Goal: Task Accomplishment & Management: Use online tool/utility

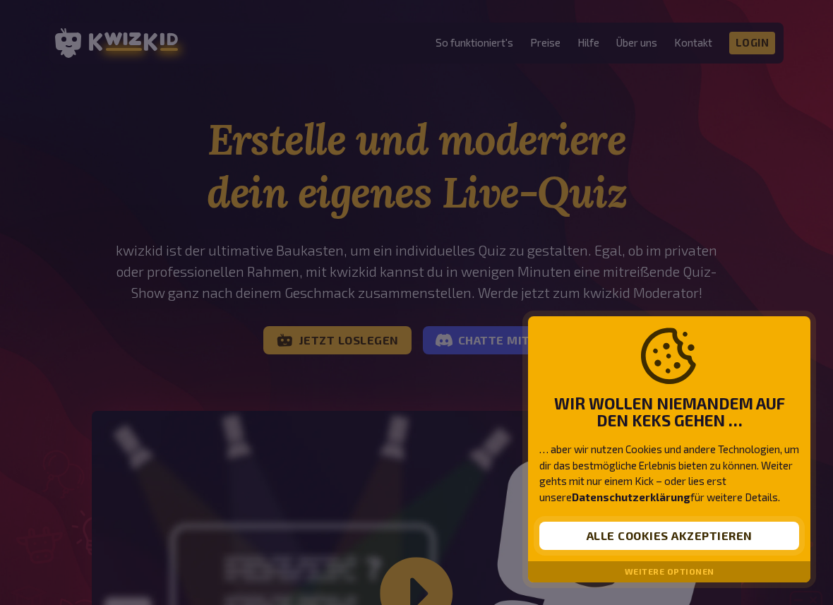
click at [663, 545] on button "Alle Cookies akzeptieren" at bounding box center [669, 535] width 260 height 28
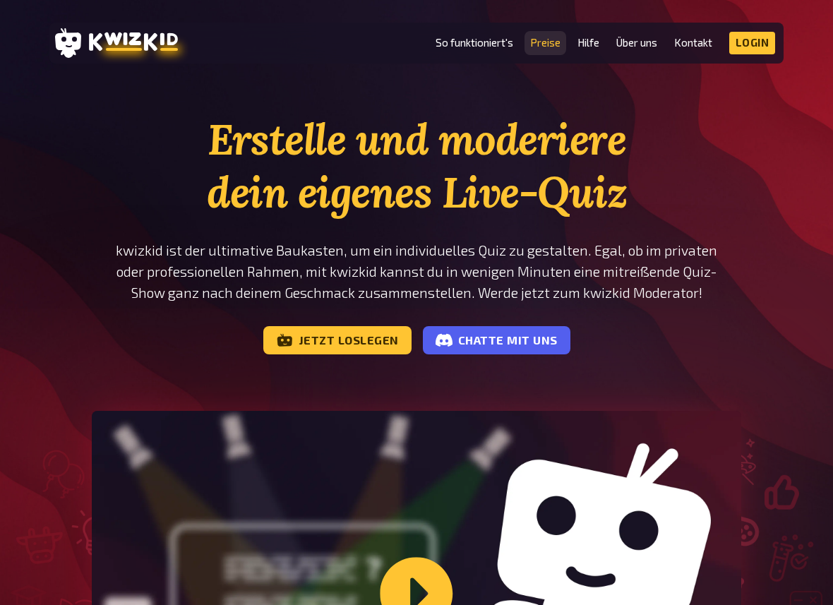
click at [549, 49] on link "Preise" at bounding box center [545, 43] width 30 height 12
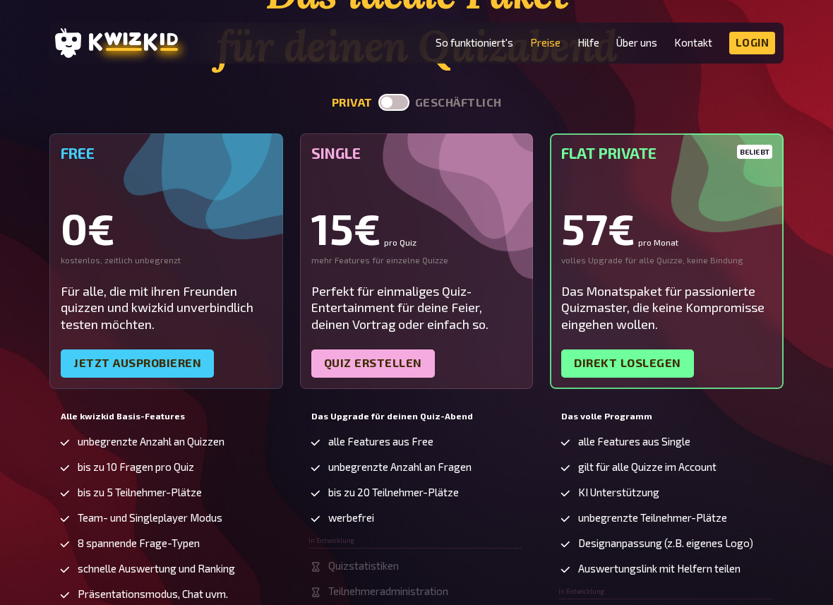
scroll to position [179, 0]
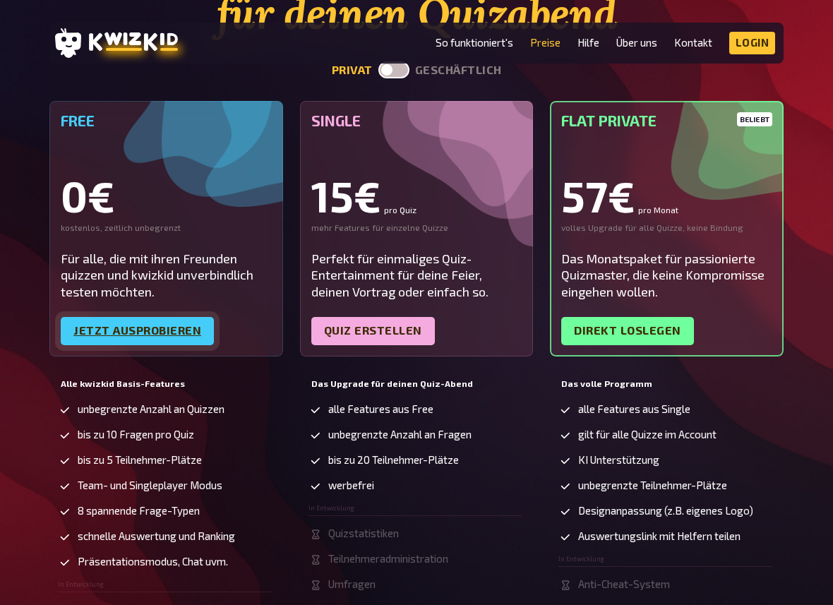
click at [171, 324] on link "Jetzt ausprobieren" at bounding box center [137, 331] width 153 height 28
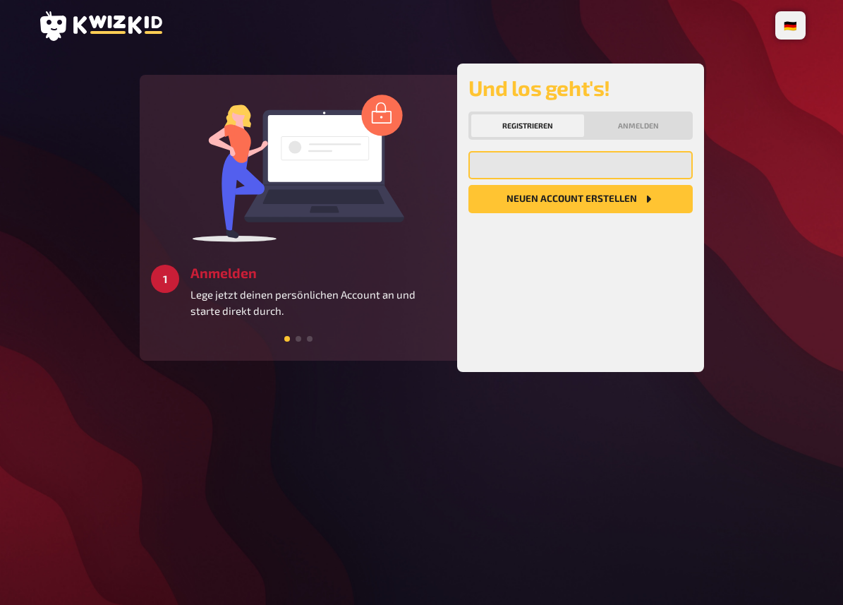
click at [502, 163] on input "email" at bounding box center [581, 165] width 224 height 28
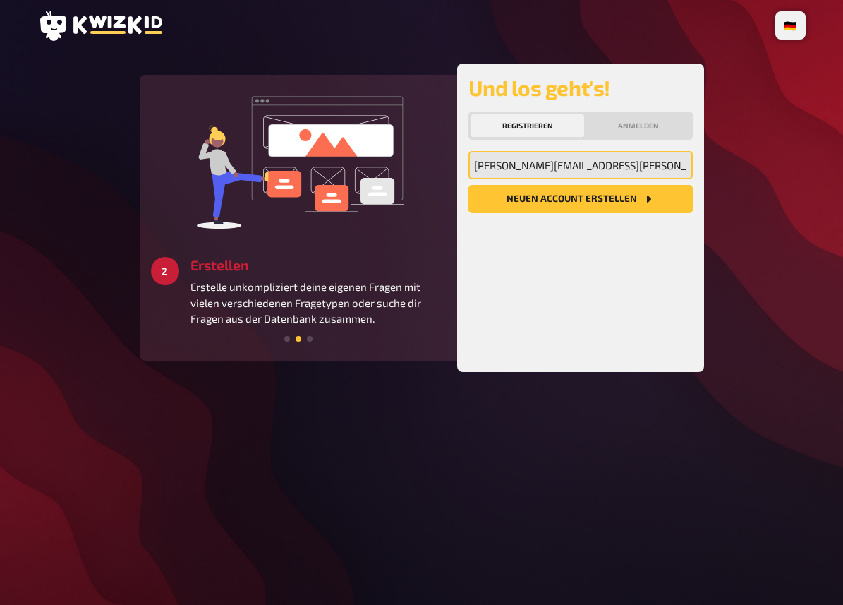
type input "marlene.boehm@quantco.com"
click at [591, 206] on button "Neuen Account Erstellen" at bounding box center [581, 199] width 224 height 28
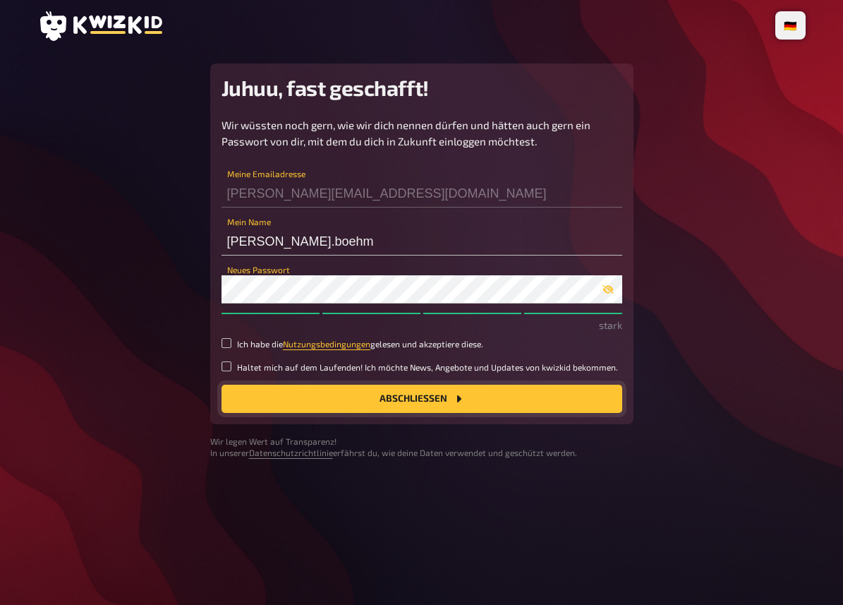
click at [313, 391] on button "Abschließen" at bounding box center [422, 399] width 401 height 28
click at [227, 345] on input "Ich habe die Nutzungsbedingungen gelesen und akzeptiere diese." at bounding box center [227, 343] width 10 height 10
checkbox input "true"
click at [313, 408] on button "Abschließen" at bounding box center [422, 399] width 401 height 28
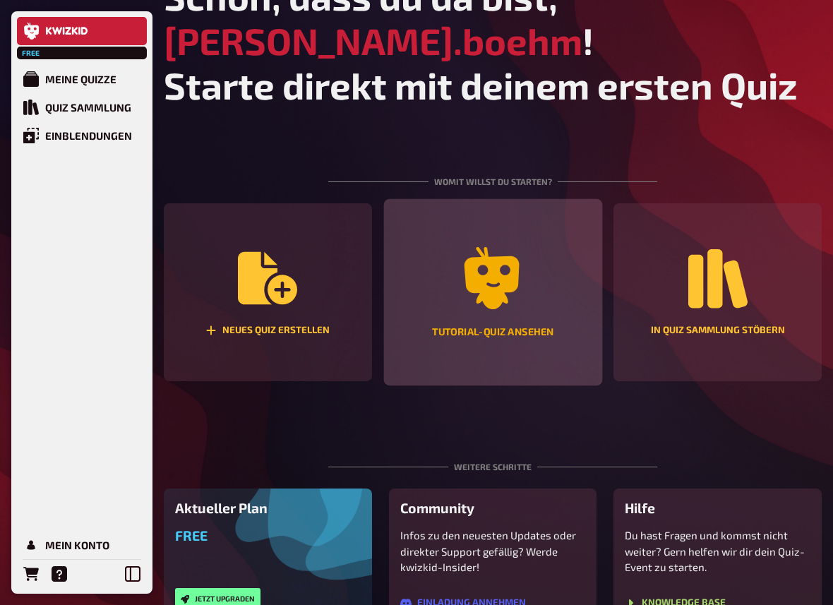
scroll to position [30, 0]
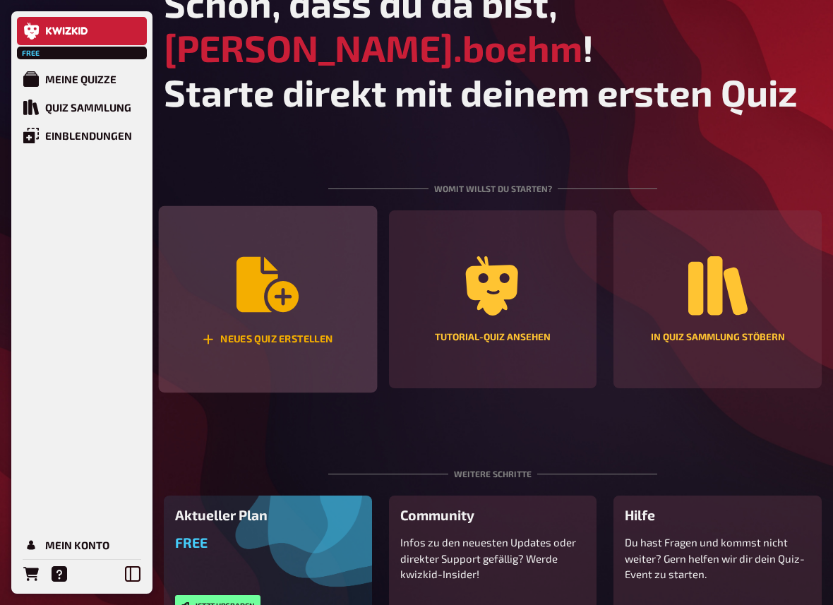
click at [218, 294] on div "Neues Quiz erstellen" at bounding box center [268, 299] width 218 height 187
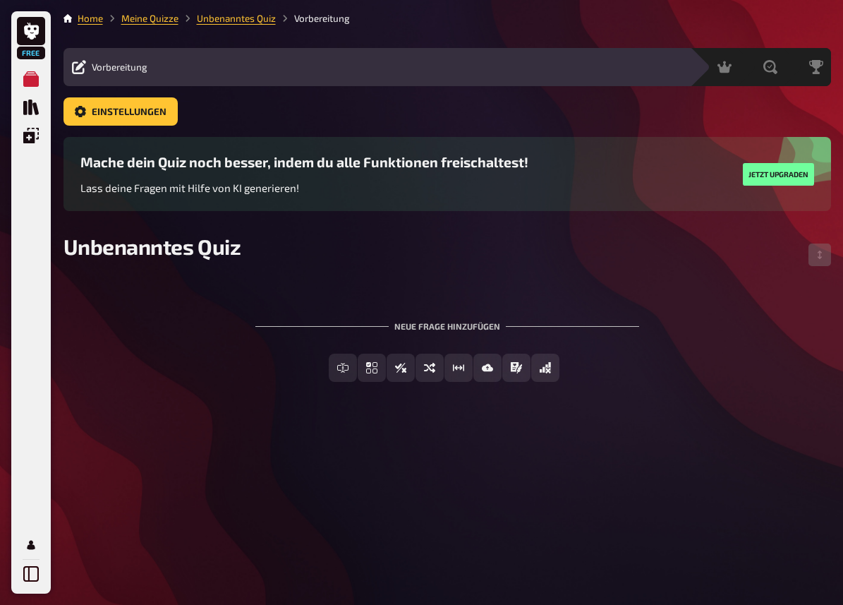
click at [433, 332] on div "Neue Frage hinzufügen" at bounding box center [447, 321] width 384 height 44
click at [434, 330] on div "Neue Frage hinzufügen" at bounding box center [447, 321] width 384 height 44
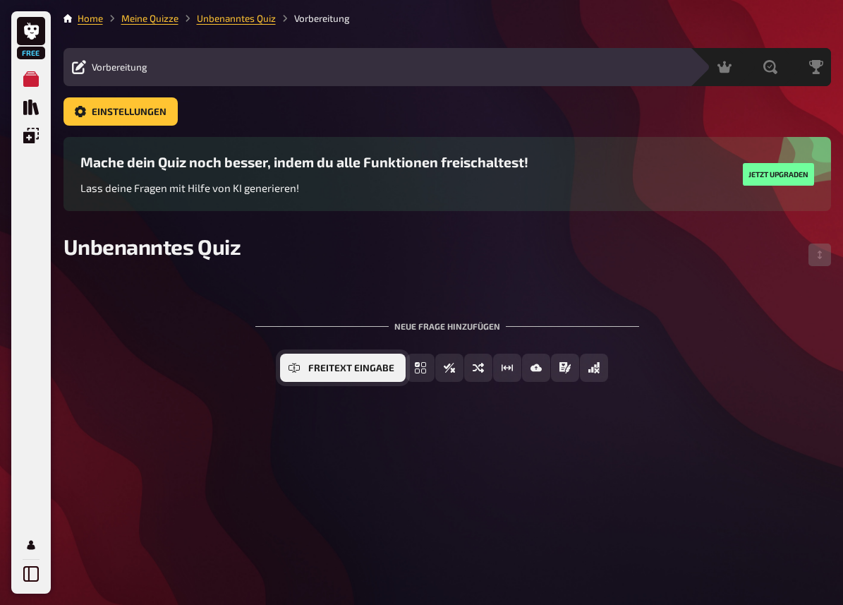
click at [306, 373] on button "Freitext Eingabe" at bounding box center [343, 368] width 126 height 28
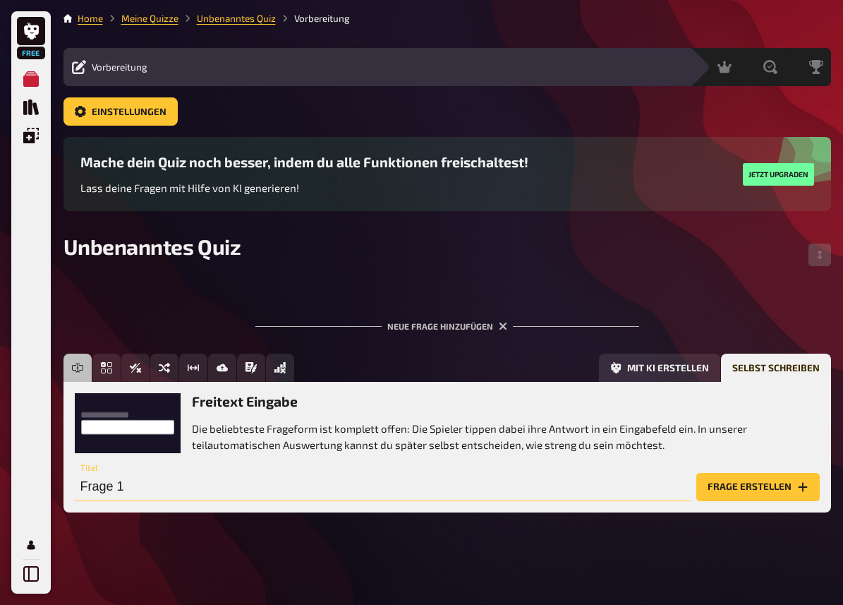
click at [241, 483] on input "Frage 1" at bounding box center [383, 487] width 616 height 28
type input "Das ist eine Frage"
click at [716, 495] on button "Frage erstellen" at bounding box center [758, 487] width 123 height 28
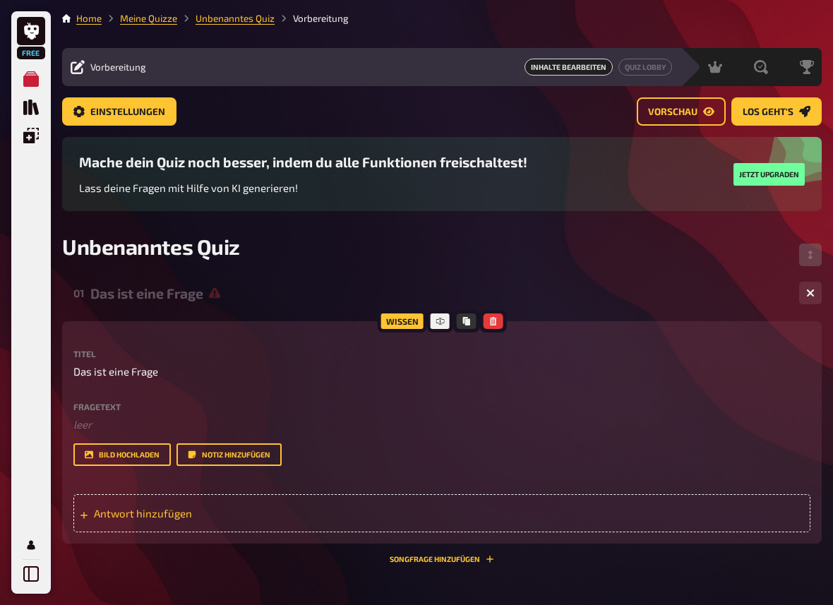
click at [167, 513] on span "Antwort hinzufügen" at bounding box center [202, 513] width 217 height 13
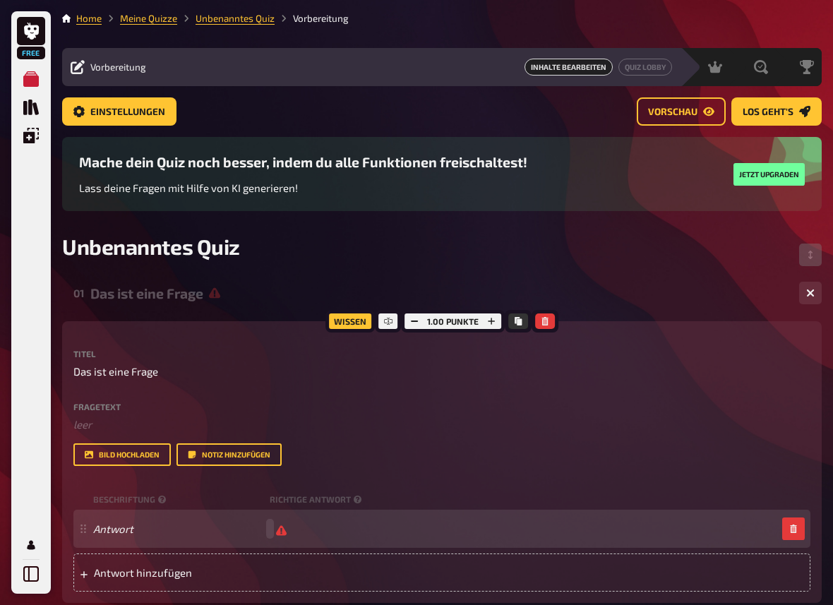
click at [306, 531] on div "Antwort" at bounding box center [434, 528] width 683 height 13
click at [262, 528] on span at bounding box center [178, 528] width 171 height 13
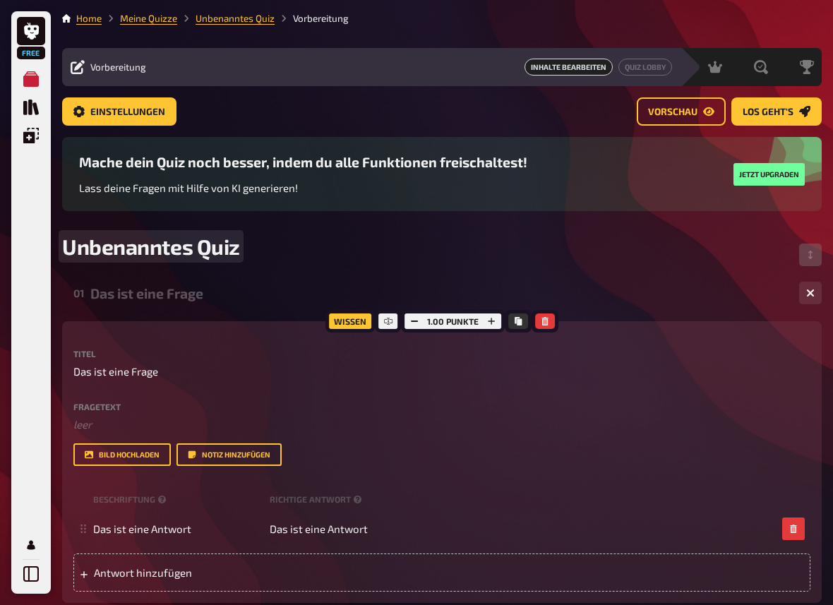
click at [417, 265] on div "Unbenanntes Quiz" at bounding box center [441, 255] width 759 height 42
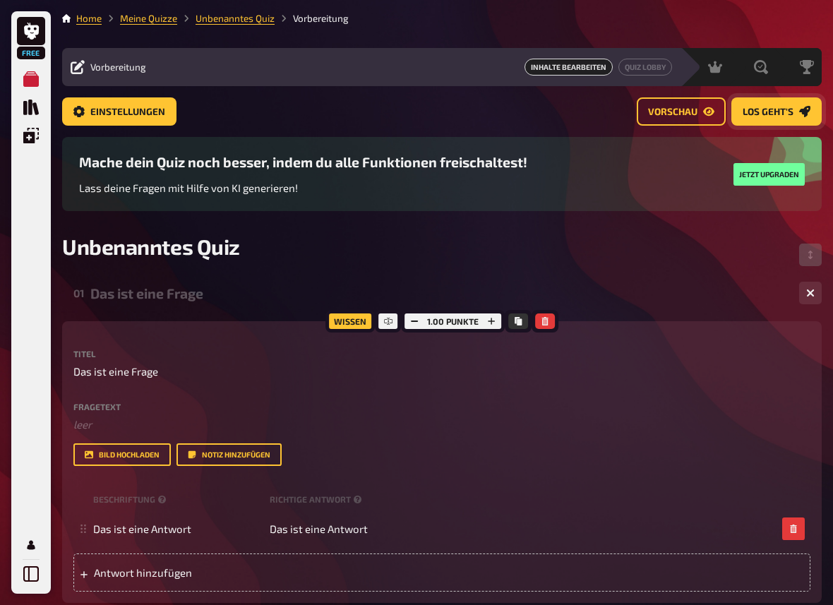
click at [778, 111] on span "Los geht's" at bounding box center [767, 112] width 51 height 10
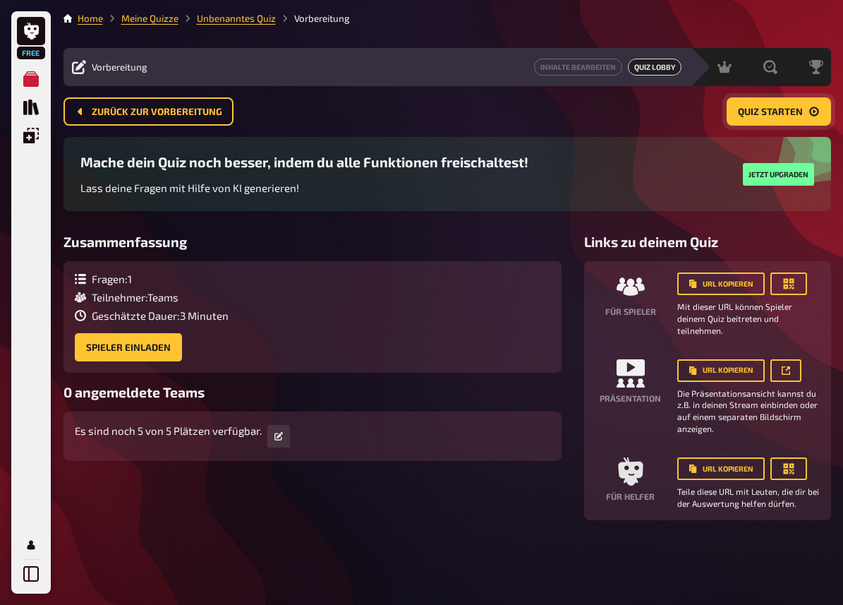
click at [759, 115] on span "Quiz starten" at bounding box center [770, 112] width 65 height 10
